Goal: Transaction & Acquisition: Register for event/course

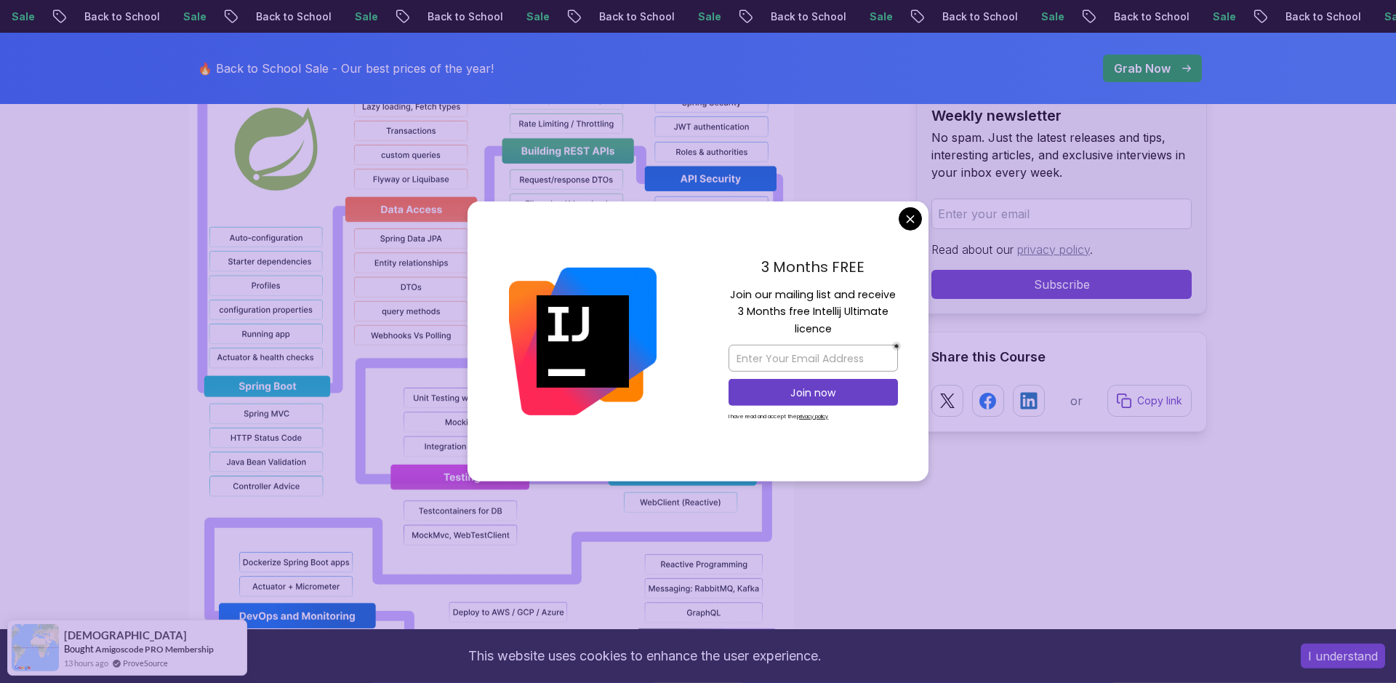
scroll to position [1409, 0]
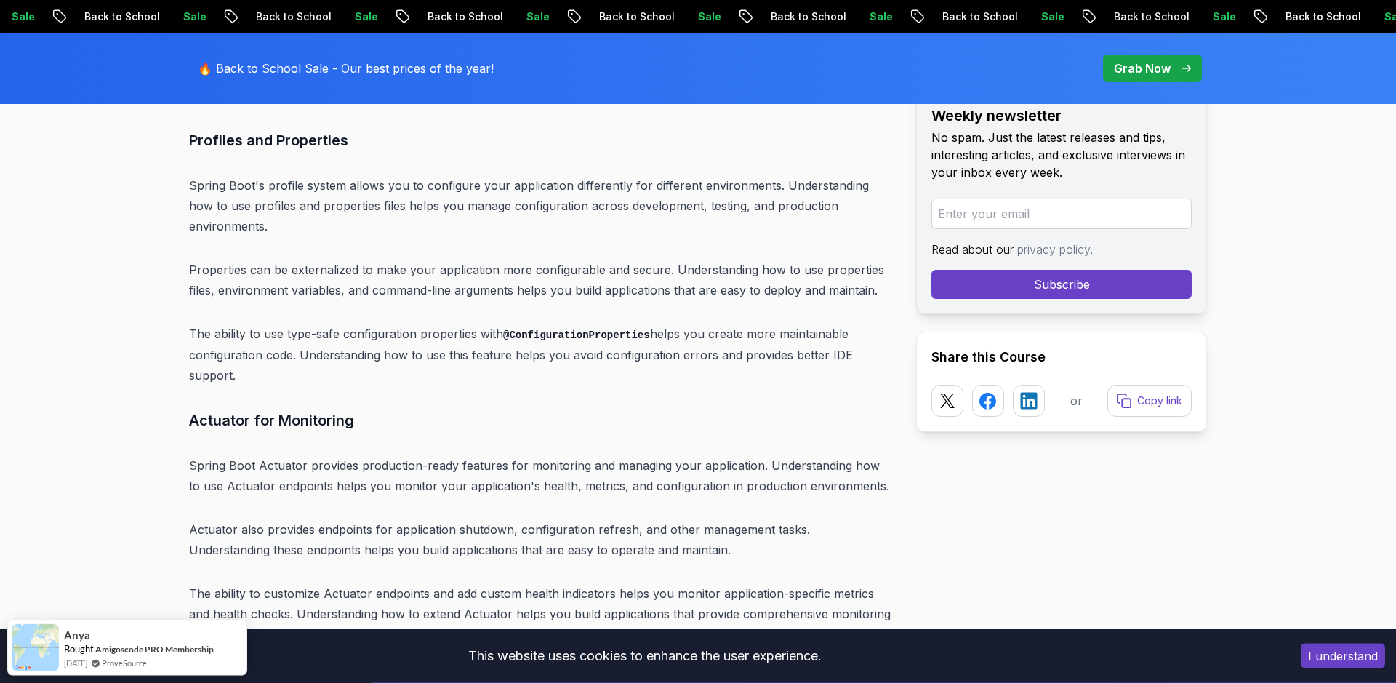
scroll to position [8540, 0]
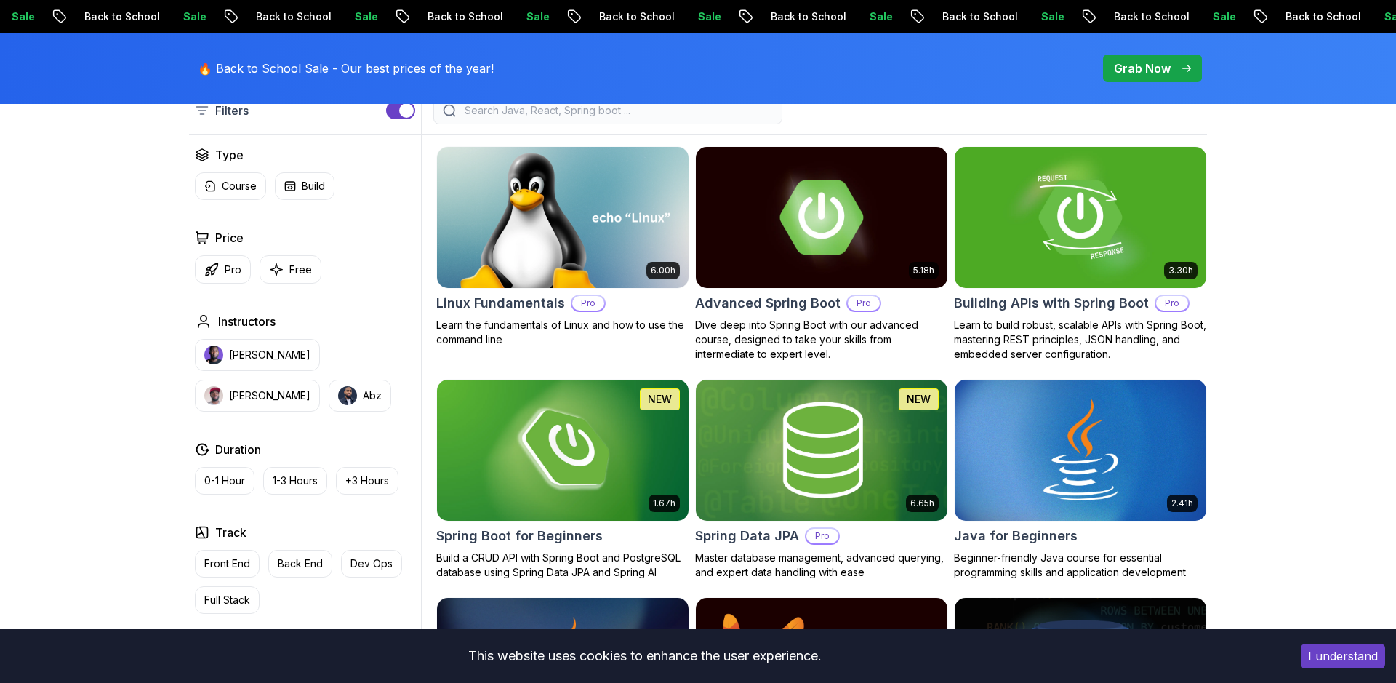
scroll to position [497, 0]
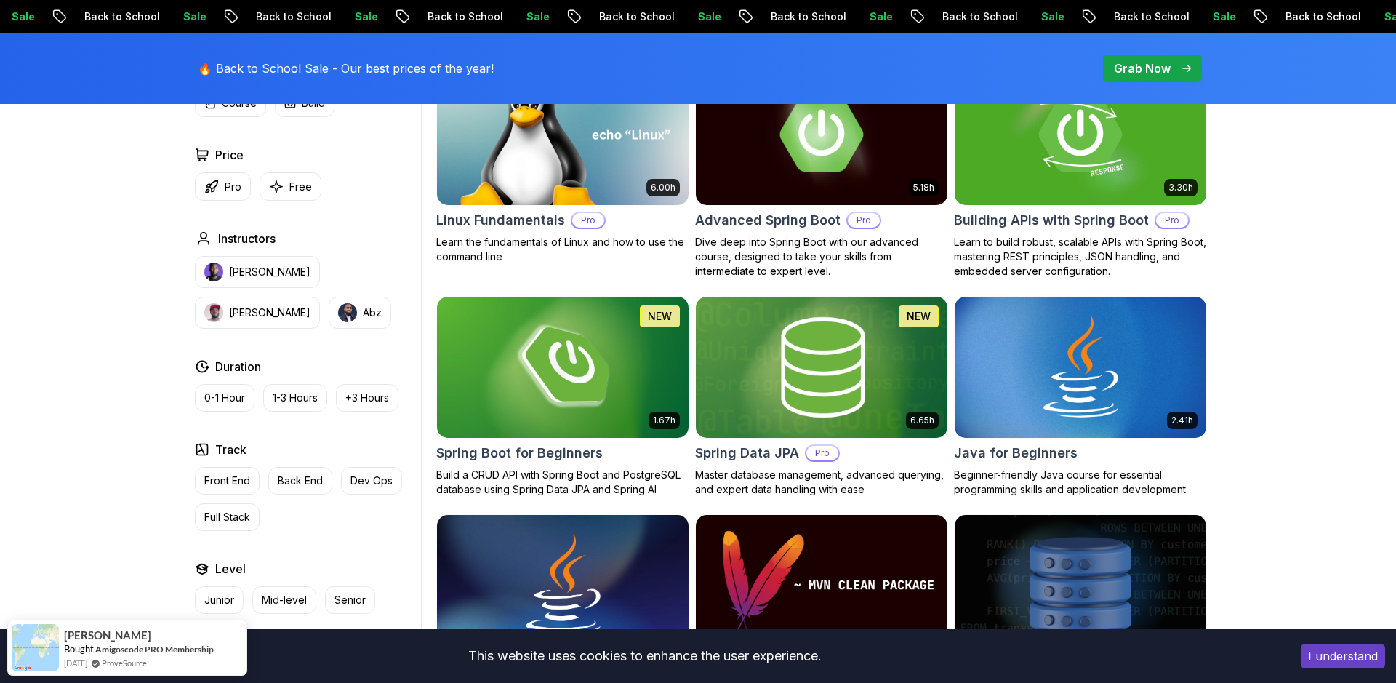
click at [735, 460] on h2 "Spring Data JPA" at bounding box center [747, 453] width 104 height 20
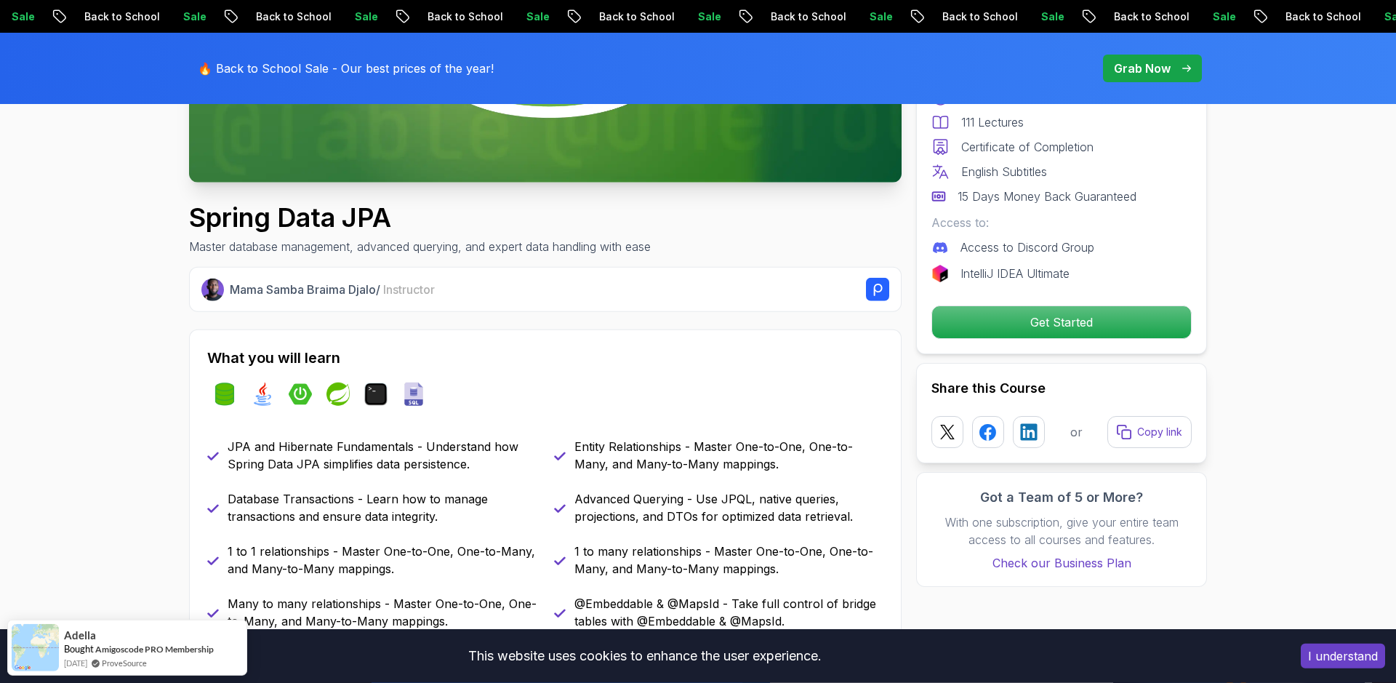
scroll to position [497, 0]
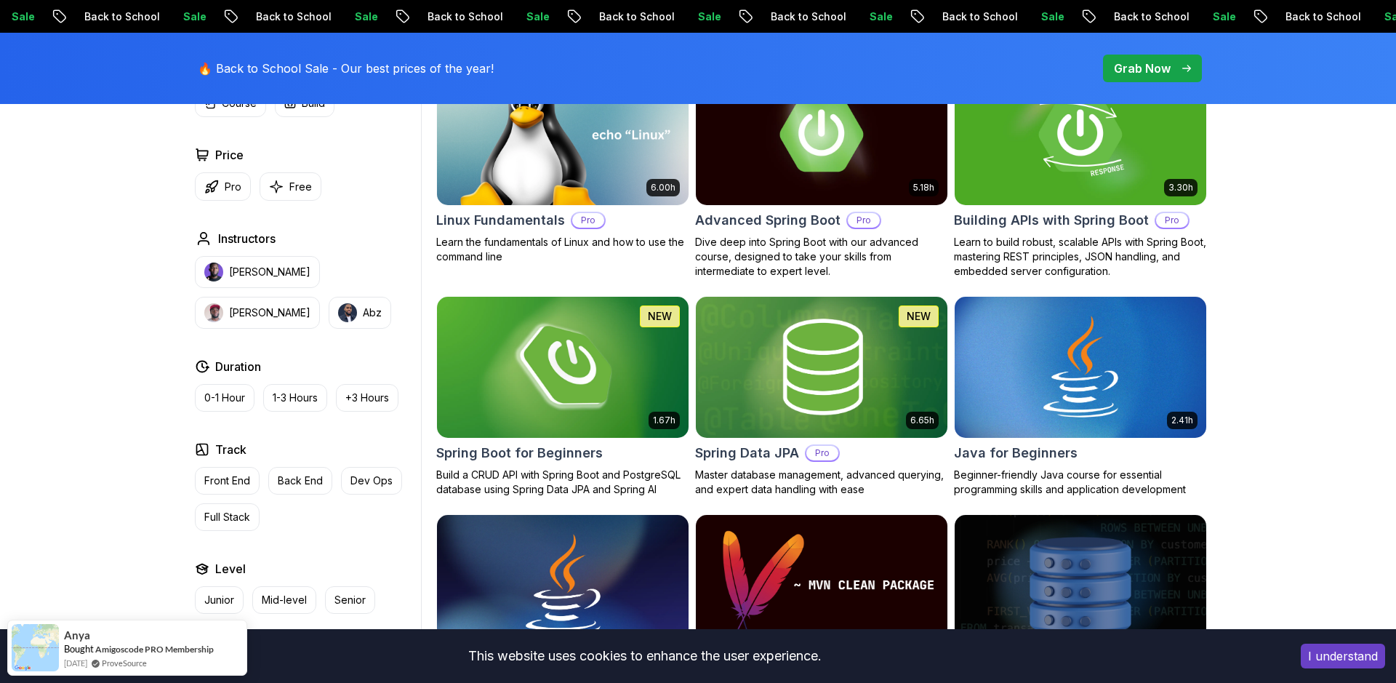
click at [508, 452] on h2 "Spring Boot for Beginners" at bounding box center [519, 453] width 167 height 20
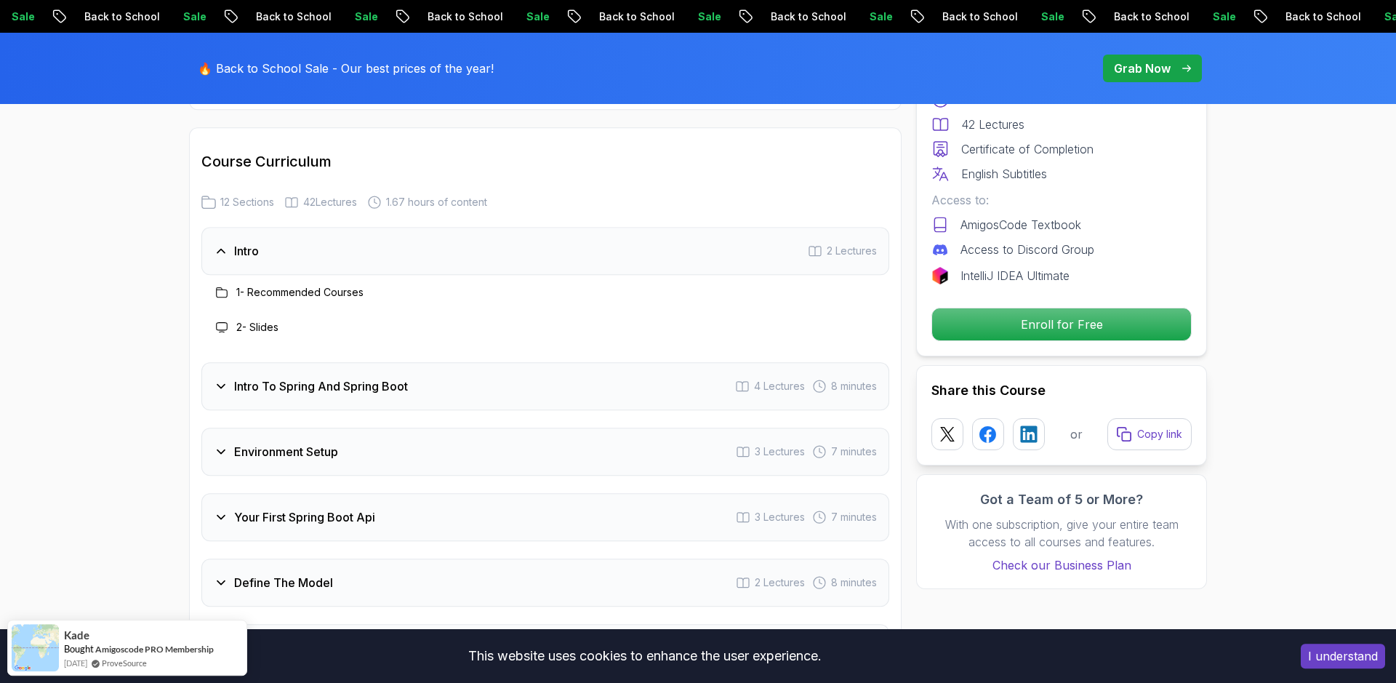
scroll to position [1824, 0]
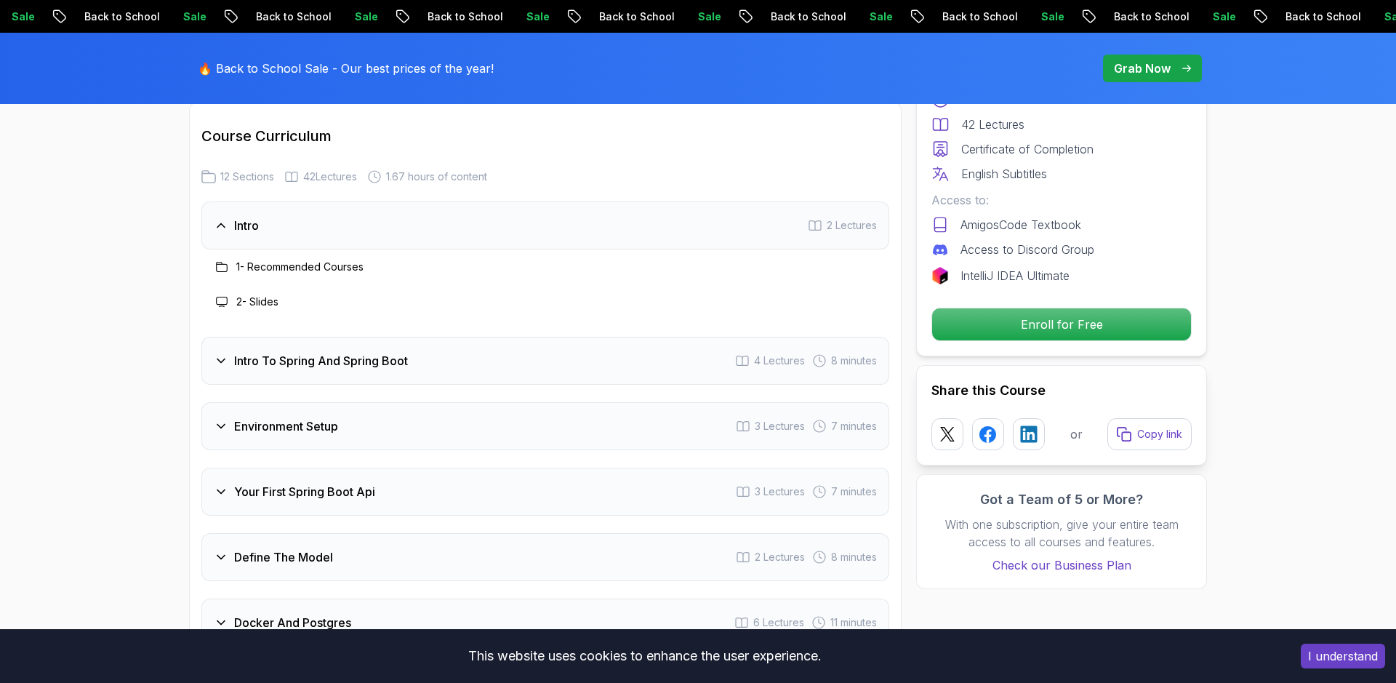
click at [243, 217] on h3 "Intro" at bounding box center [246, 225] width 25 height 17
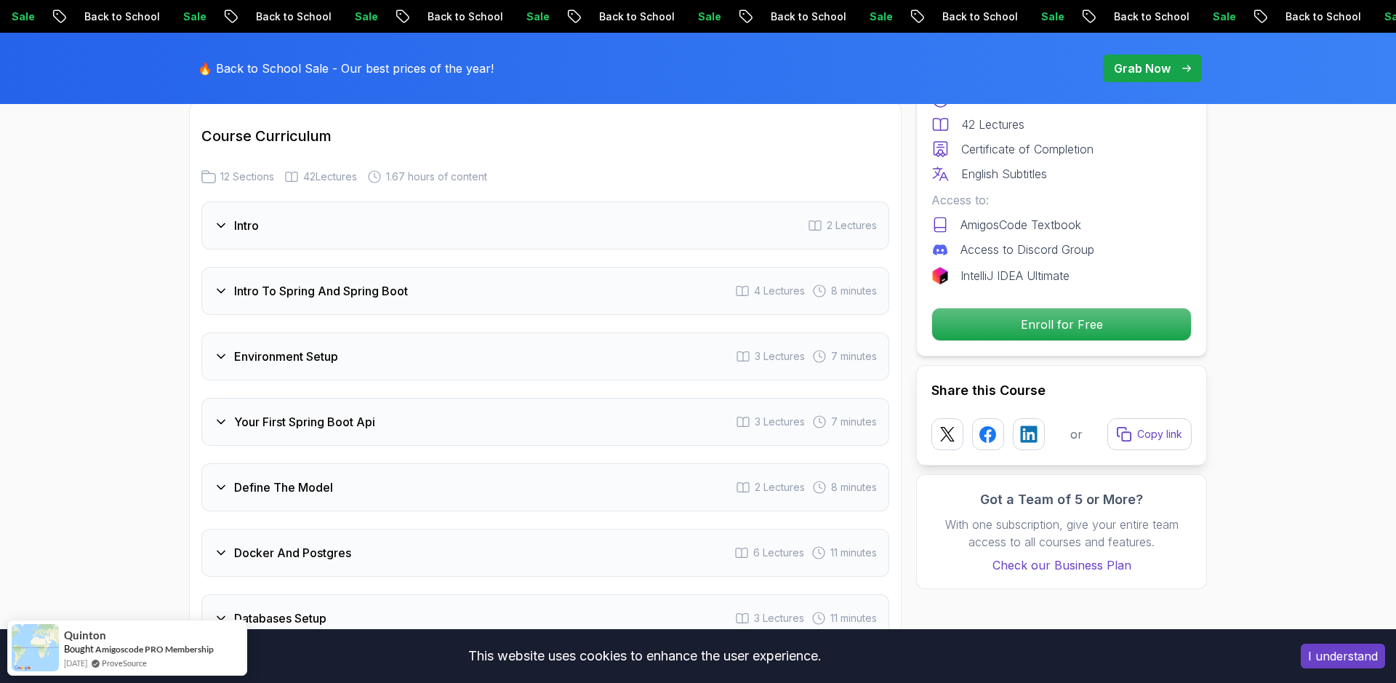
click at [243, 217] on h3 "Intro" at bounding box center [246, 225] width 25 height 17
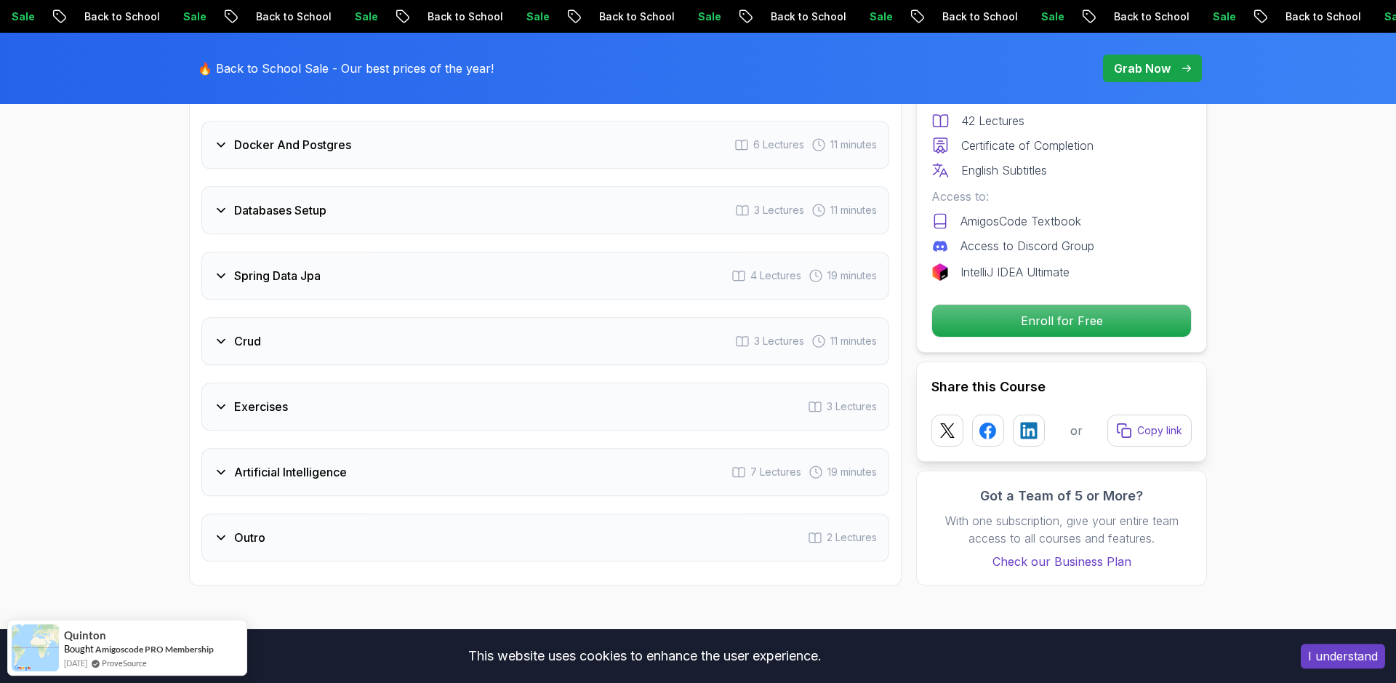
scroll to position [2239, 0]
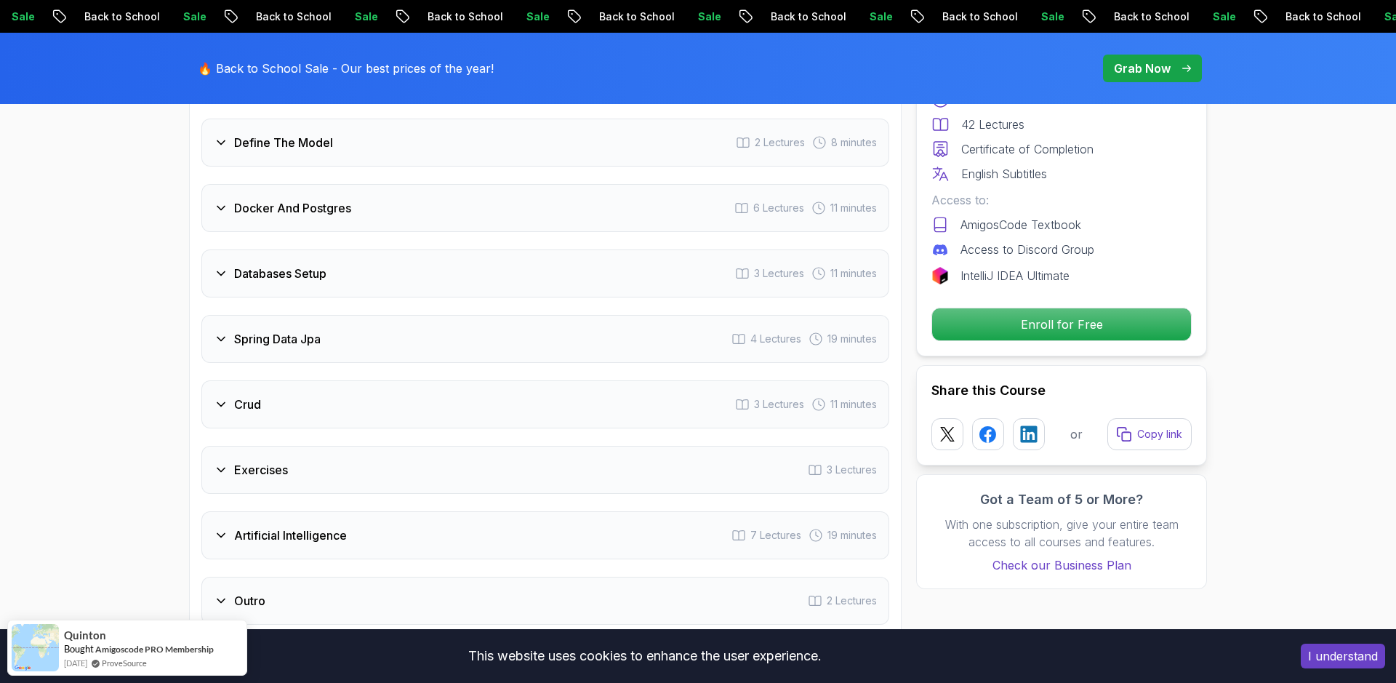
click at [220, 332] on icon at bounding box center [221, 339] width 15 height 15
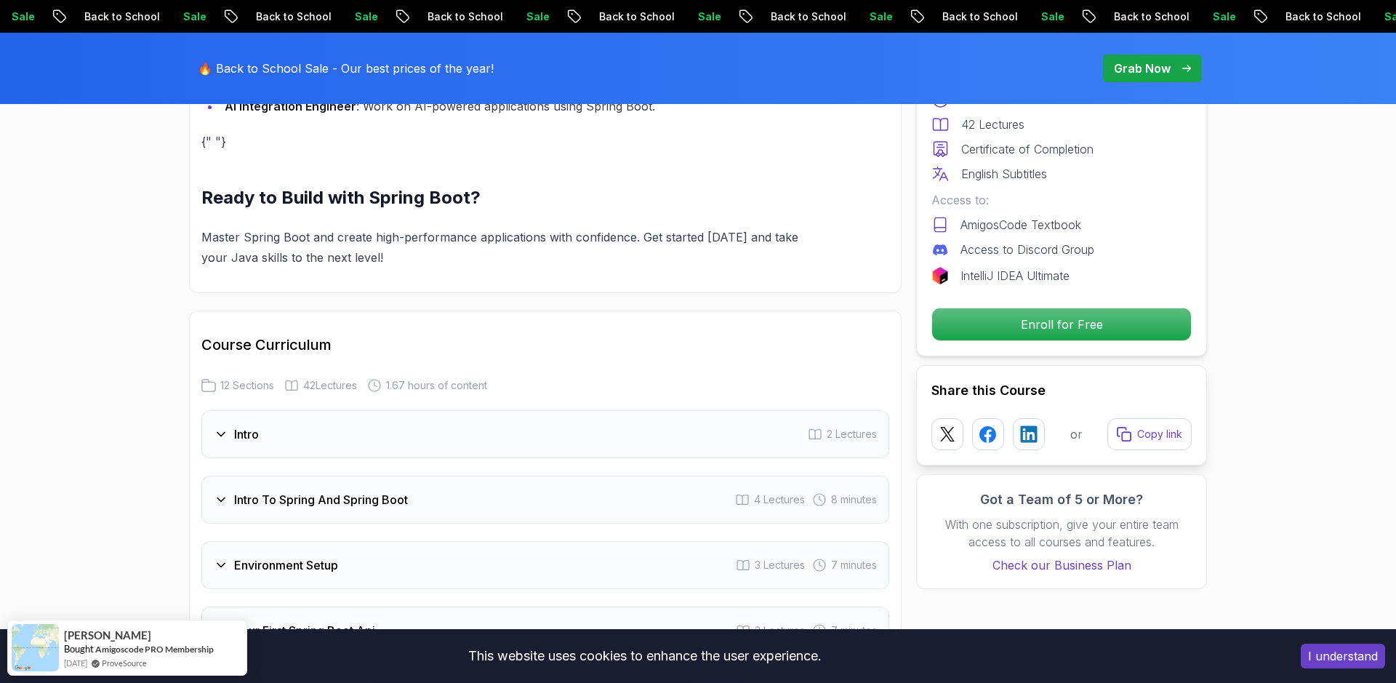
scroll to position [1588, 0]
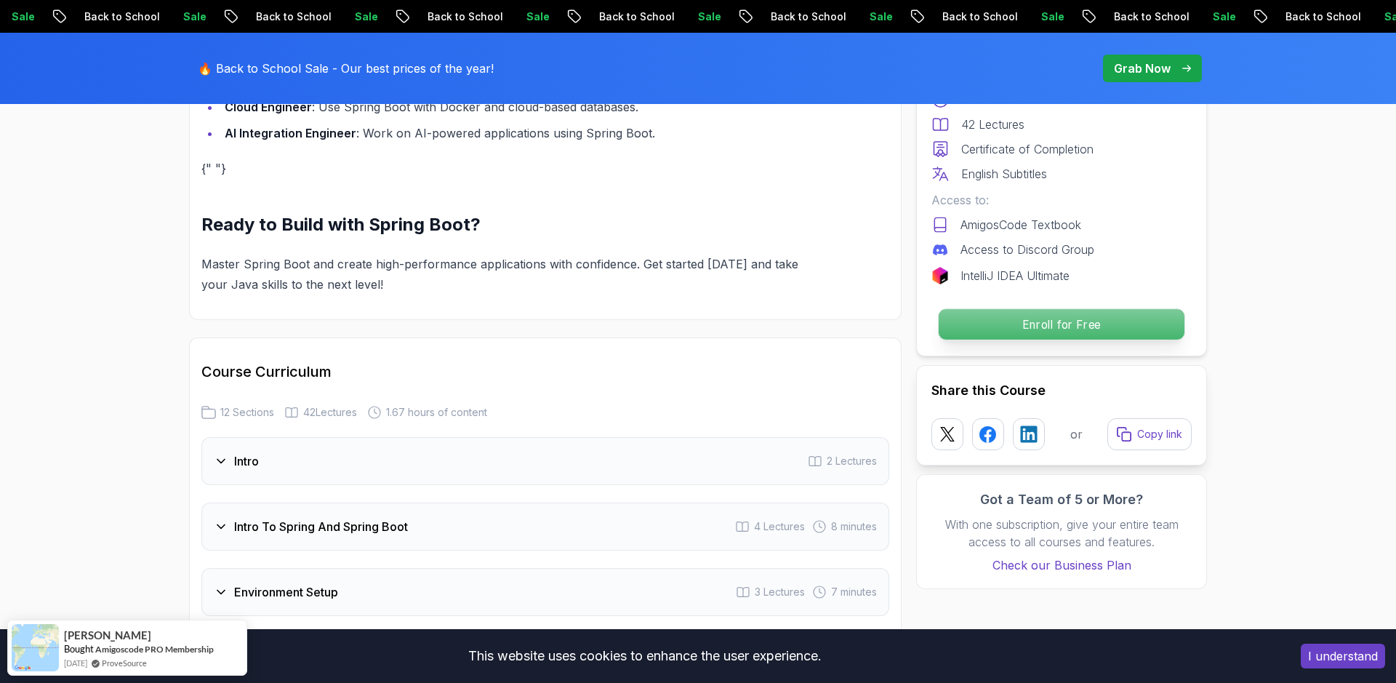
click at [1031, 329] on p "Enroll for Free" at bounding box center [1062, 324] width 246 height 31
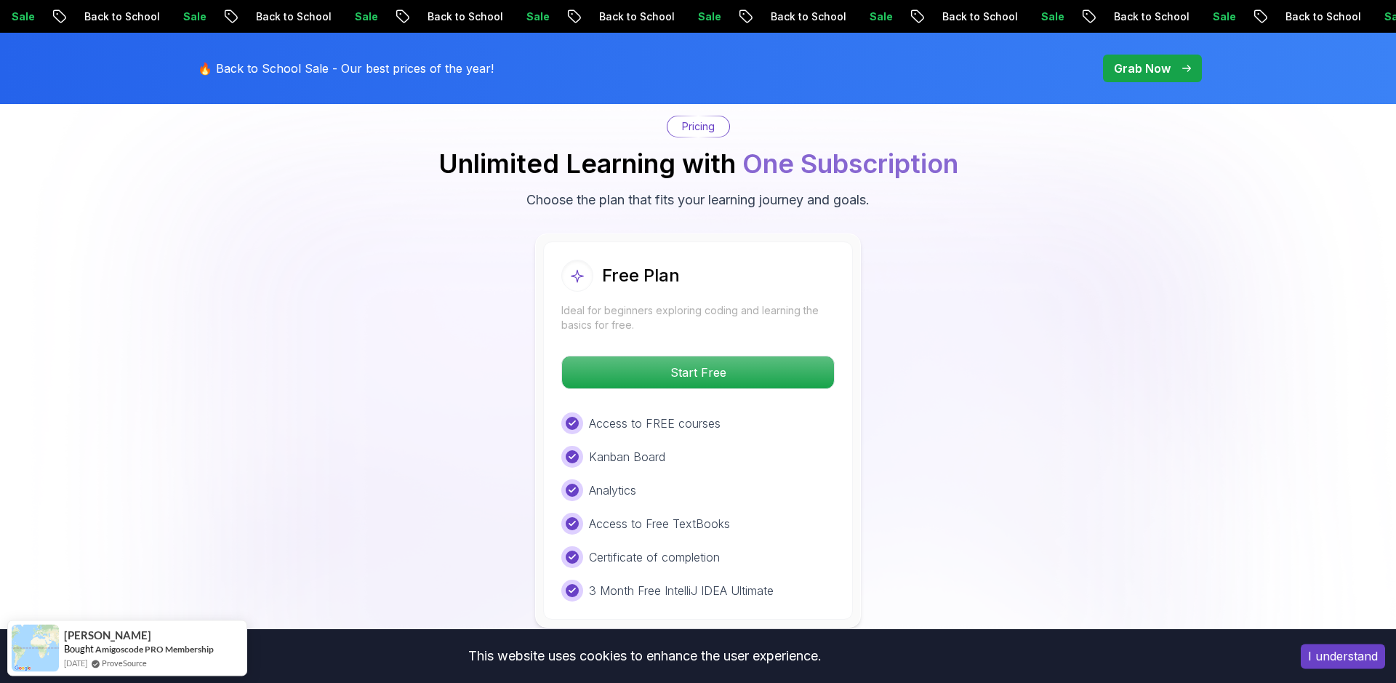
scroll to position [3030, 0]
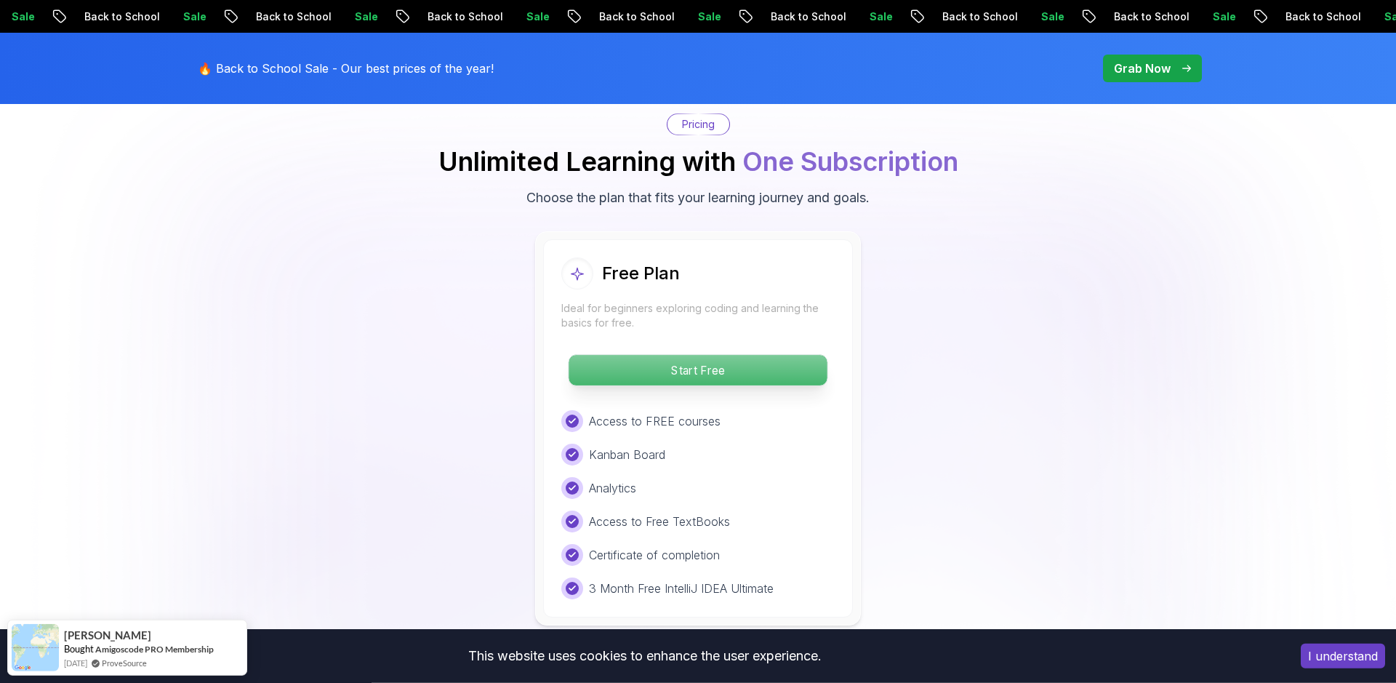
click at [692, 355] on p "Start Free" at bounding box center [698, 370] width 258 height 31
